Goal: Task Accomplishment & Management: Use online tool/utility

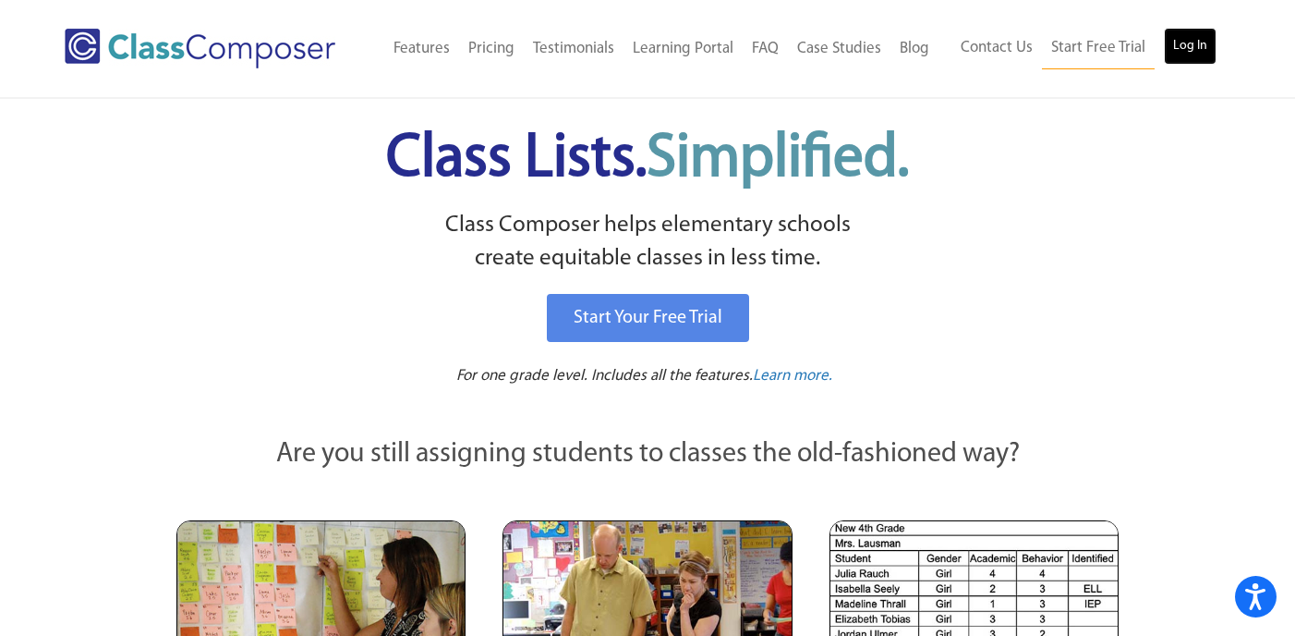
click at [1186, 49] on link "Log In" at bounding box center [1190, 46] width 53 height 37
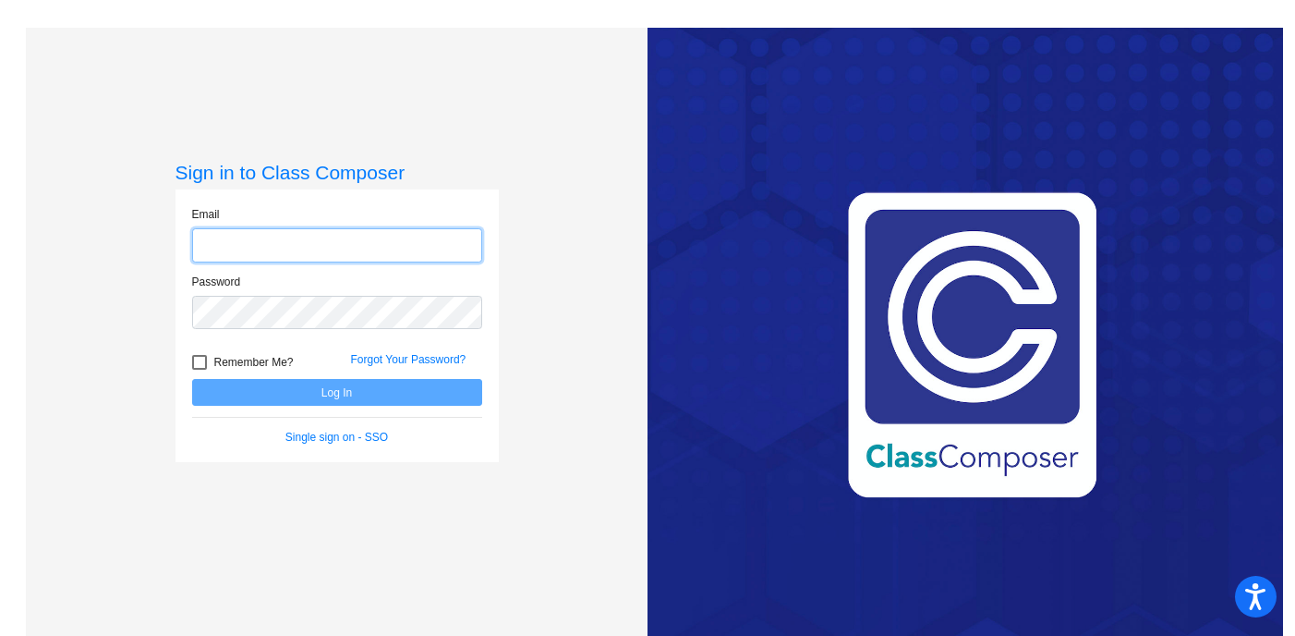
type input "[EMAIL_ADDRESS][DOMAIN_NAME]"
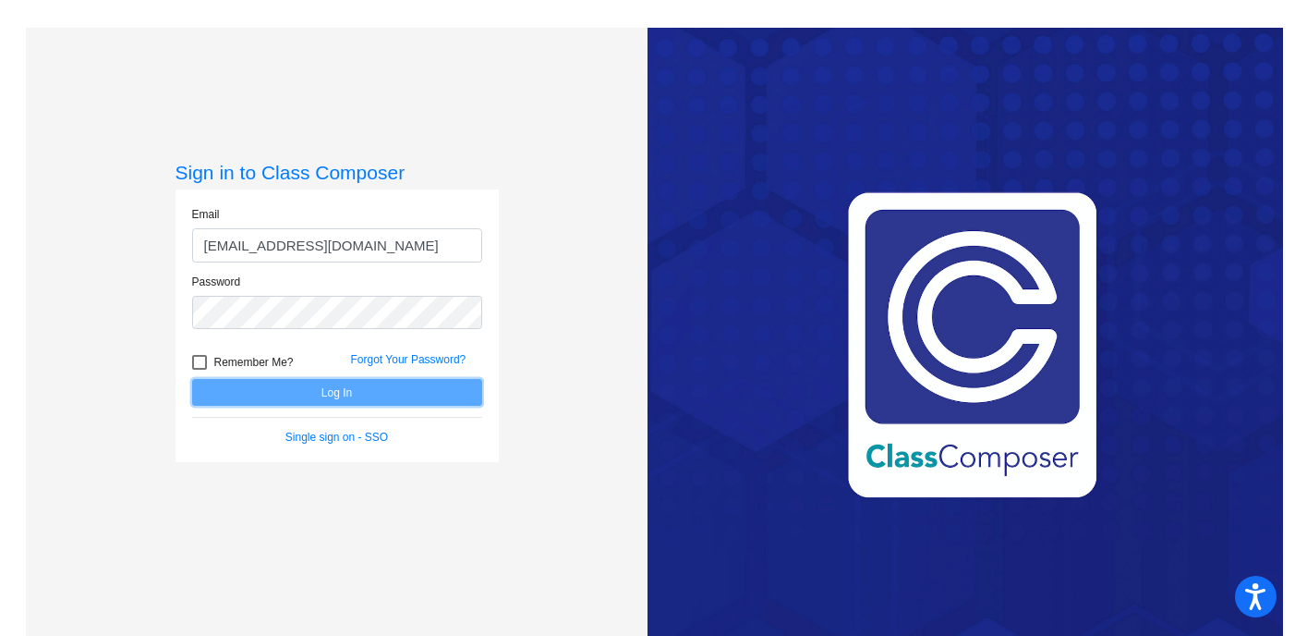
click at [329, 394] on button "Log In" at bounding box center [337, 392] width 290 height 27
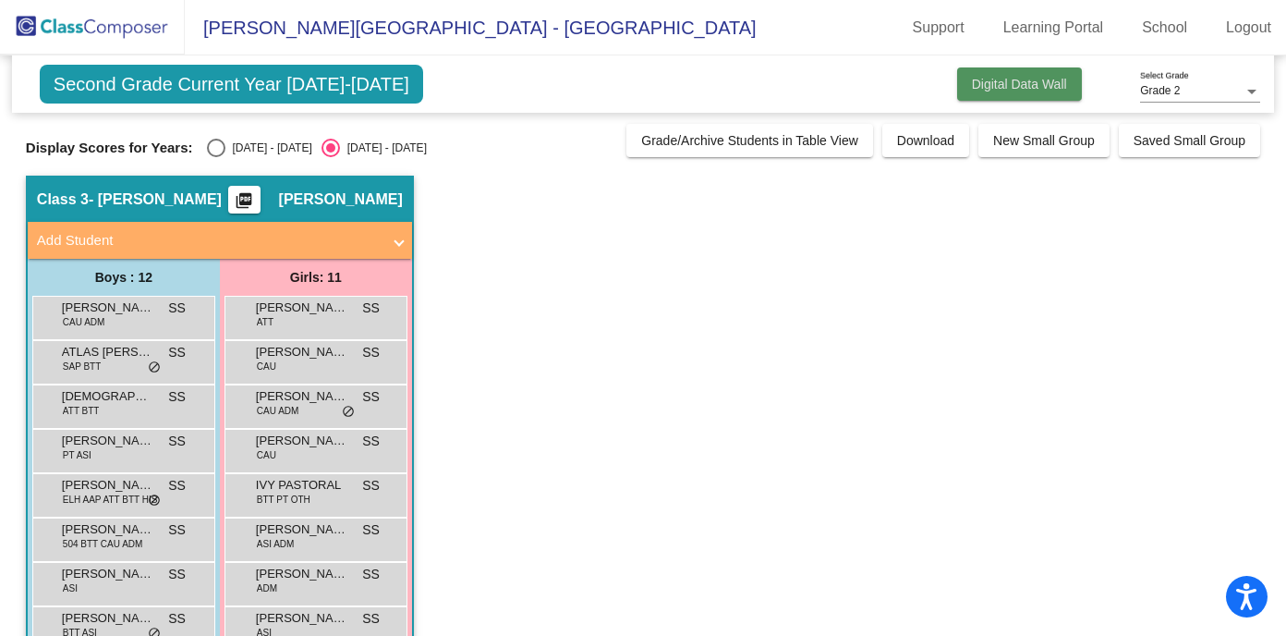
click at [1001, 84] on span "Digital Data Wall" at bounding box center [1019, 84] width 95 height 15
